Goal: Transaction & Acquisition: Book appointment/travel/reservation

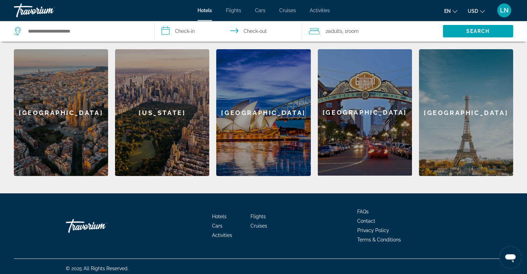
scroll to position [213, 0]
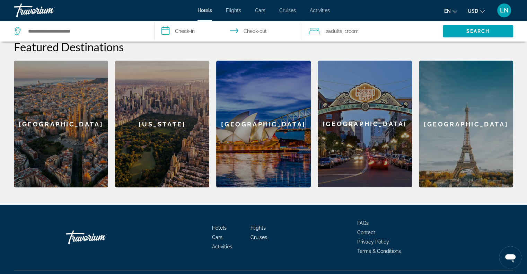
scroll to position [209, 0]
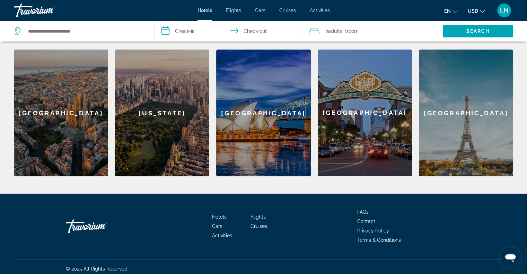
click at [471, 103] on div "[GEOGRAPHIC_DATA]" at bounding box center [466, 113] width 94 height 127
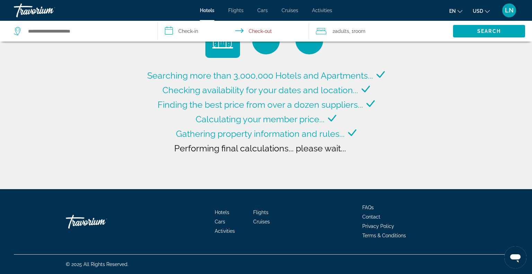
type input "**********"
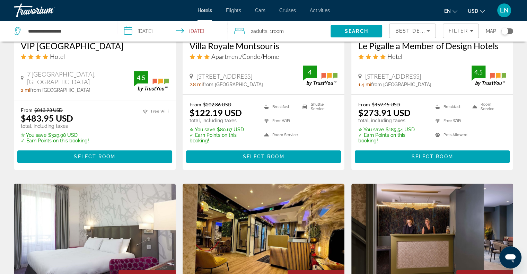
scroll to position [669, 0]
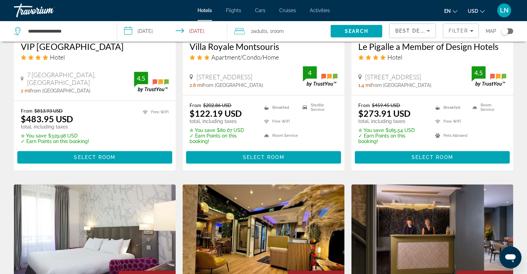
click at [235, 9] on span "Flights" at bounding box center [233, 11] width 15 height 6
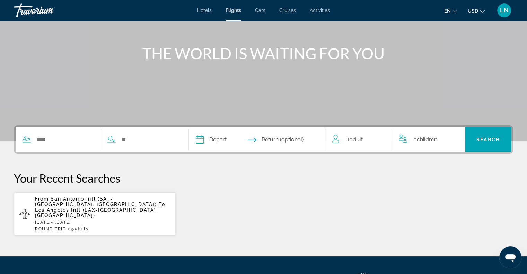
scroll to position [62, 0]
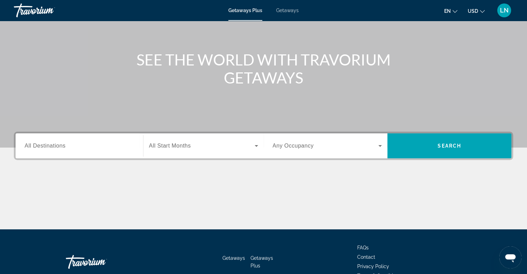
scroll to position [57, 0]
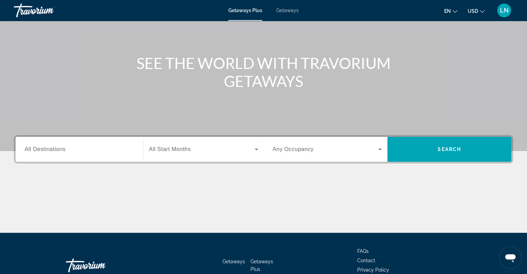
click at [35, 141] on div "Search widget" at bounding box center [79, 150] width 109 height 20
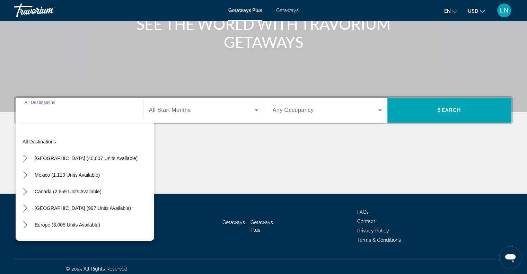
scroll to position [100, 0]
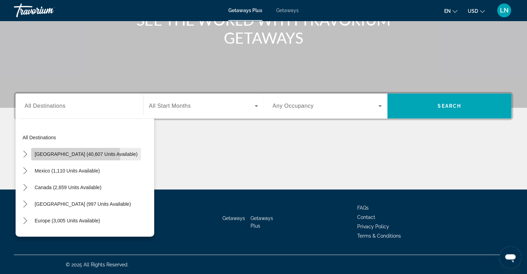
click at [48, 157] on span "Select destination: United States (40,607 units available)" at bounding box center [86, 154] width 110 height 17
type input "**********"
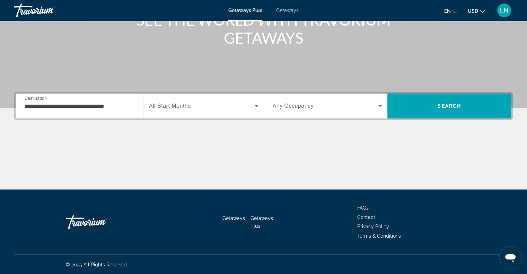
click at [177, 110] on div "Search widget" at bounding box center [203, 105] width 109 height 19
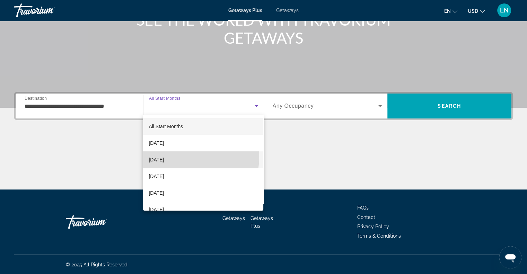
click at [164, 156] on span "November 2025" at bounding box center [156, 159] width 15 height 8
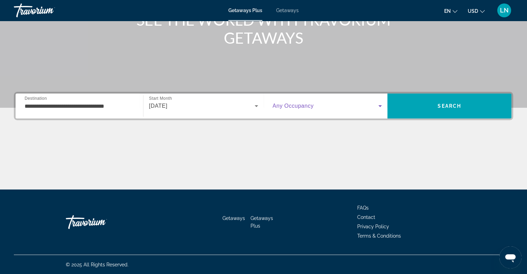
click at [377, 109] on icon "Search widget" at bounding box center [380, 106] width 8 height 8
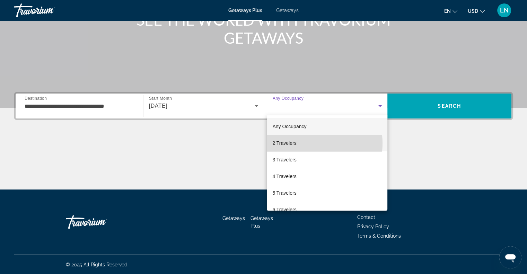
click at [300, 143] on mat-option "2 Travelers" at bounding box center [327, 143] width 120 height 17
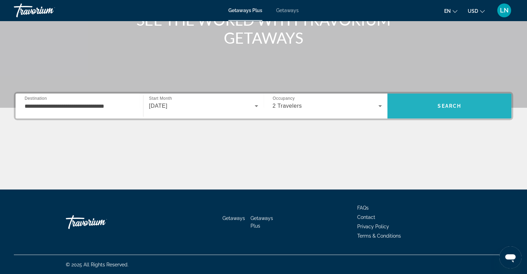
click at [445, 109] on span "Search" at bounding box center [449, 106] width 124 height 17
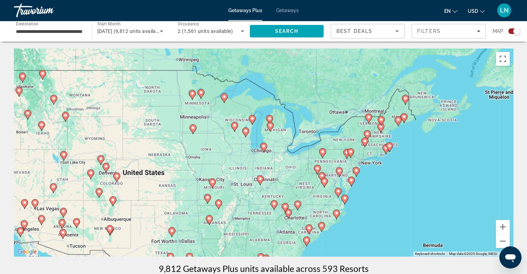
click at [262, 146] on image "Main content" at bounding box center [263, 146] width 4 height 4
type input "**********"
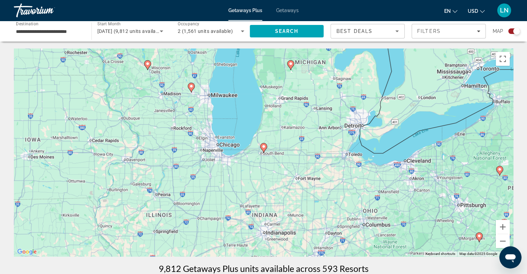
click at [262, 146] on image "Main content" at bounding box center [263, 146] width 4 height 4
click at [262, 146] on g "Main content" at bounding box center [263, 149] width 7 height 10
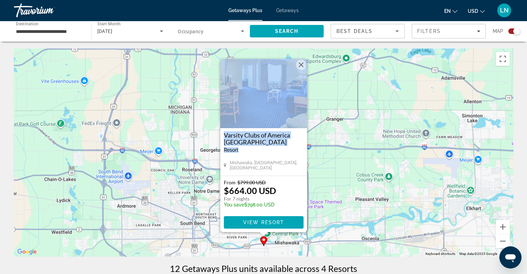
drag, startPoint x: 262, startPoint y: 146, endPoint x: 243, endPoint y: 113, distance: 38.7
click at [243, 113] on div "Varsity Clubs of America South Bend Resort - This is an adults only resort Mish…" at bounding box center [263, 117] width 87 height 117
click at [305, 66] on button "Close" at bounding box center [301, 65] width 10 height 10
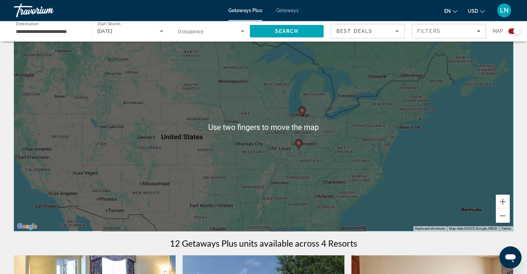
scroll to position [1, 0]
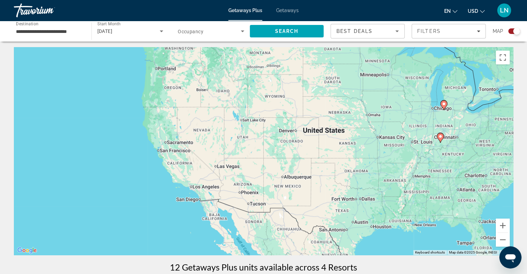
click at [191, 169] on div "To activate drag with keyboard, press Alt + Enter. Once in keyboard drag state,…" at bounding box center [263, 151] width 499 height 208
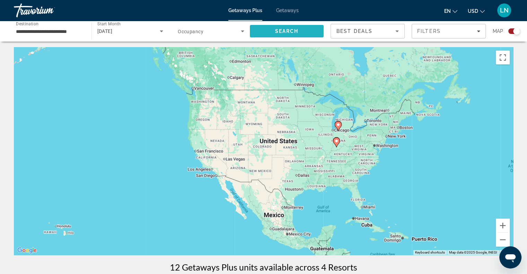
click at [271, 28] on span "Search" at bounding box center [287, 31] width 74 height 17
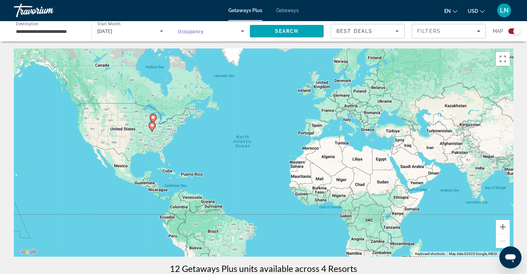
click at [240, 32] on icon "Search widget" at bounding box center [242, 31] width 8 height 8
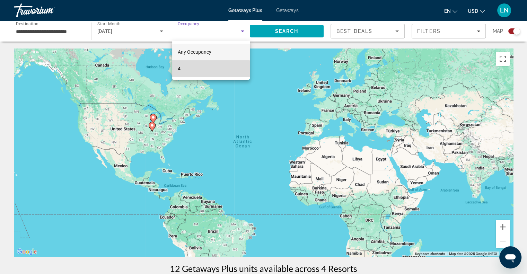
click at [201, 74] on mat-option "4" at bounding box center [211, 68] width 78 height 17
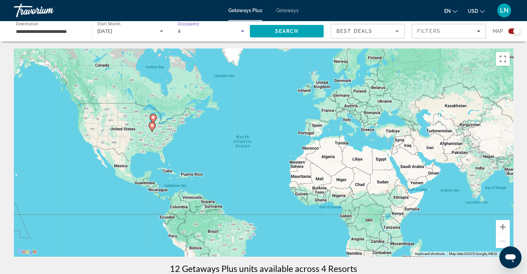
click at [242, 29] on icon "Search widget" at bounding box center [242, 31] width 8 height 8
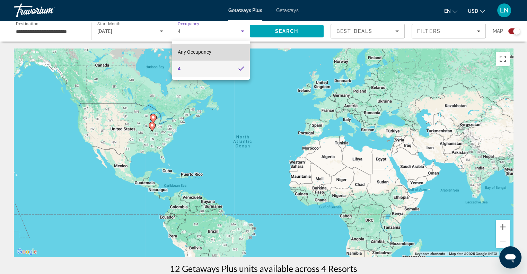
click at [207, 53] on span "Any Occupancy" at bounding box center [195, 52] width 34 height 6
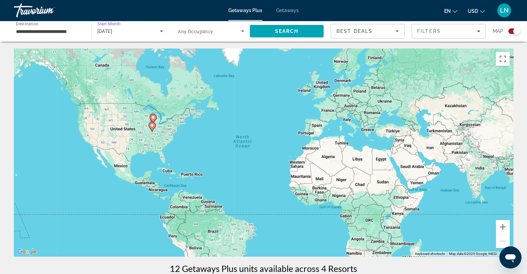
click at [160, 32] on icon "Search widget" at bounding box center [161, 31] width 8 height 8
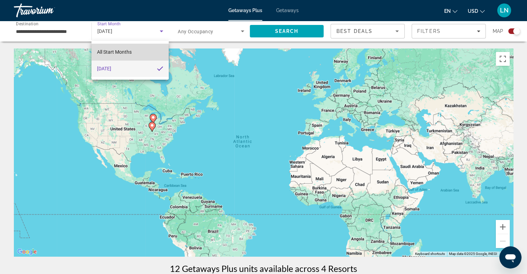
click at [117, 52] on span "All Start Months" at bounding box center [114, 52] width 35 height 6
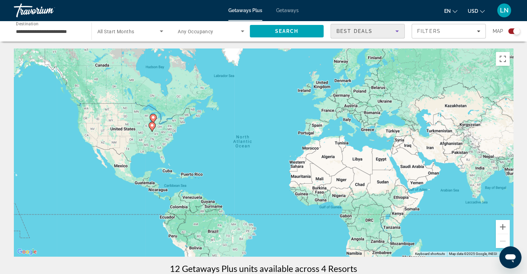
click at [397, 29] on icon "Sort by" at bounding box center [397, 31] width 8 height 8
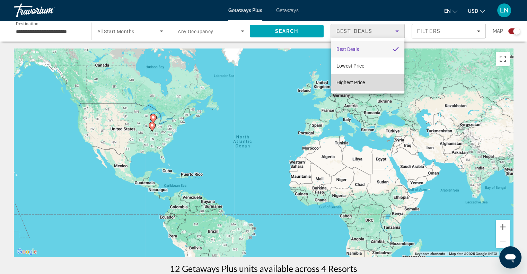
click at [369, 83] on mat-option "Highest Price" at bounding box center [367, 82] width 73 height 17
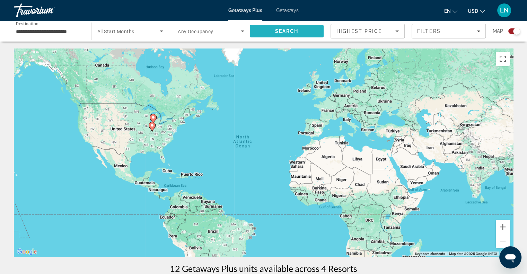
click at [285, 31] on span "Search" at bounding box center [287, 31] width 24 height 6
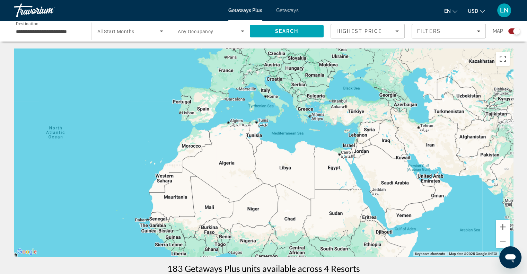
click at [330, 179] on div "Main content" at bounding box center [263, 152] width 499 height 208
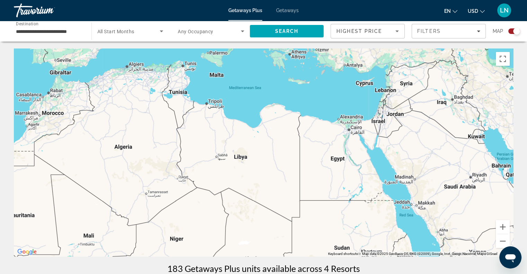
click at [339, 161] on div "Main content" at bounding box center [263, 152] width 499 height 208
